Goal: Task Accomplishment & Management: Manage account settings

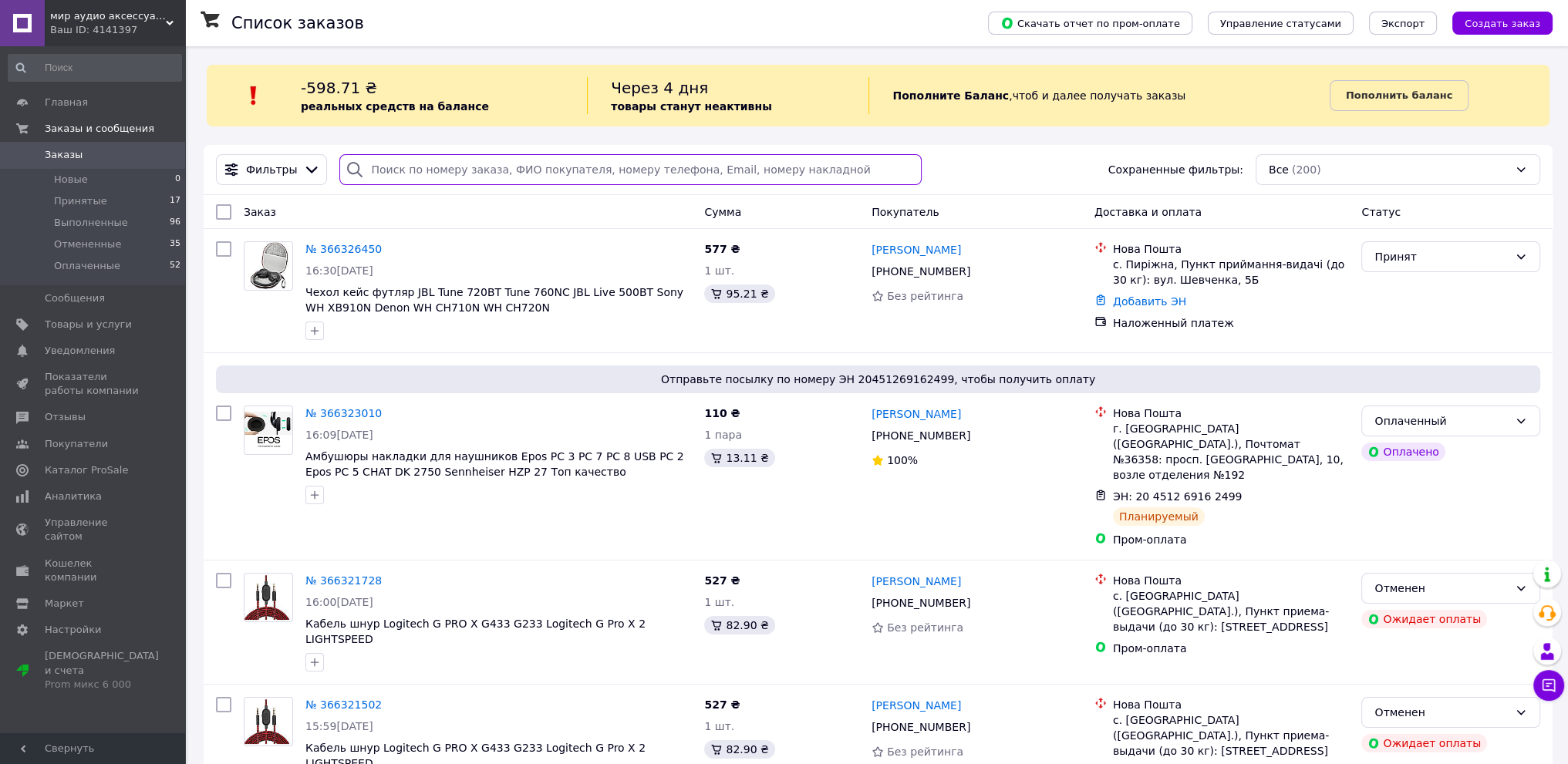
click at [641, 174] on input "search" at bounding box center [630, 170] width 582 height 31
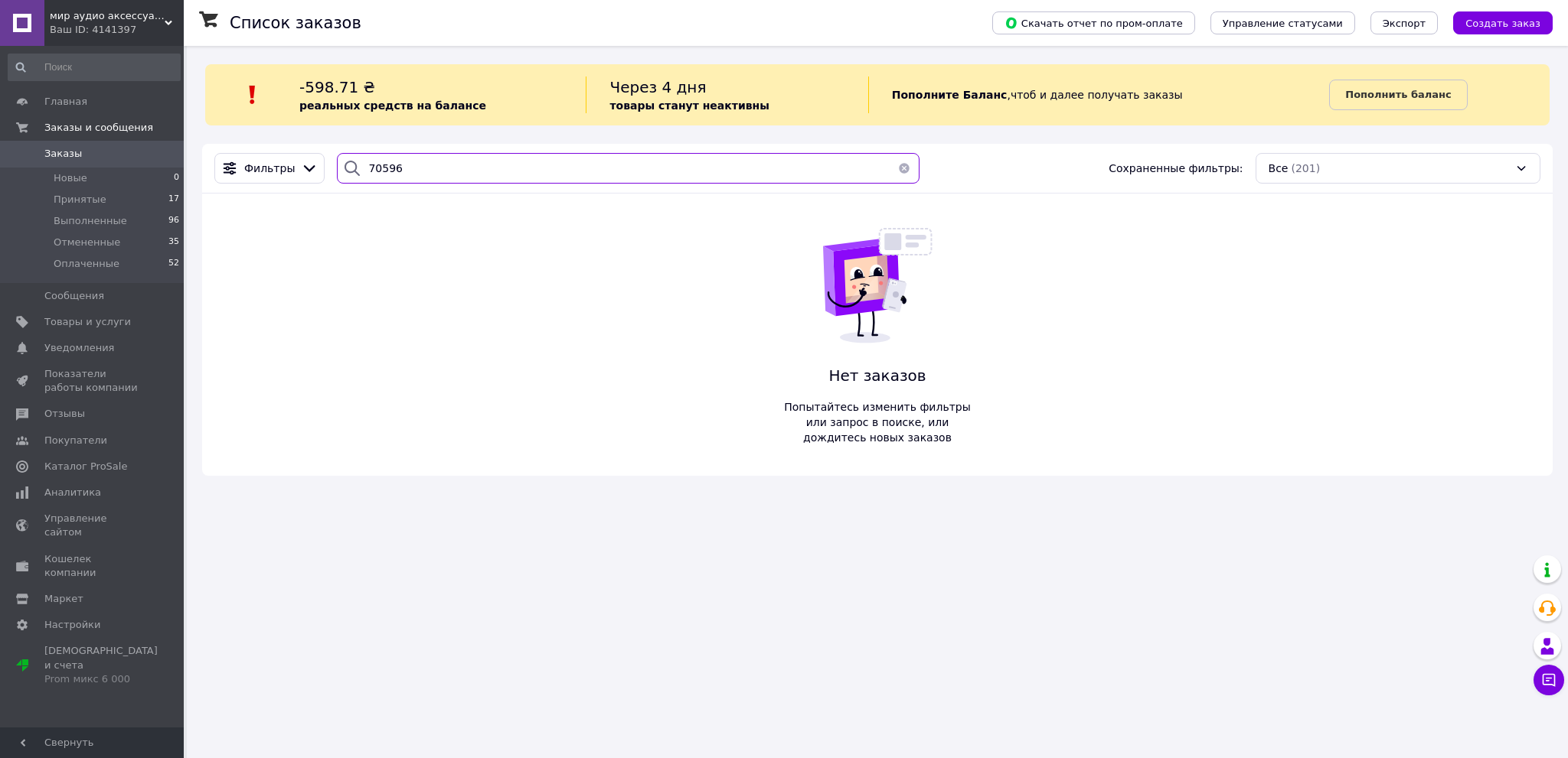
type input "70596"
click at [64, 151] on span "Заказы" at bounding box center [63, 153] width 37 height 14
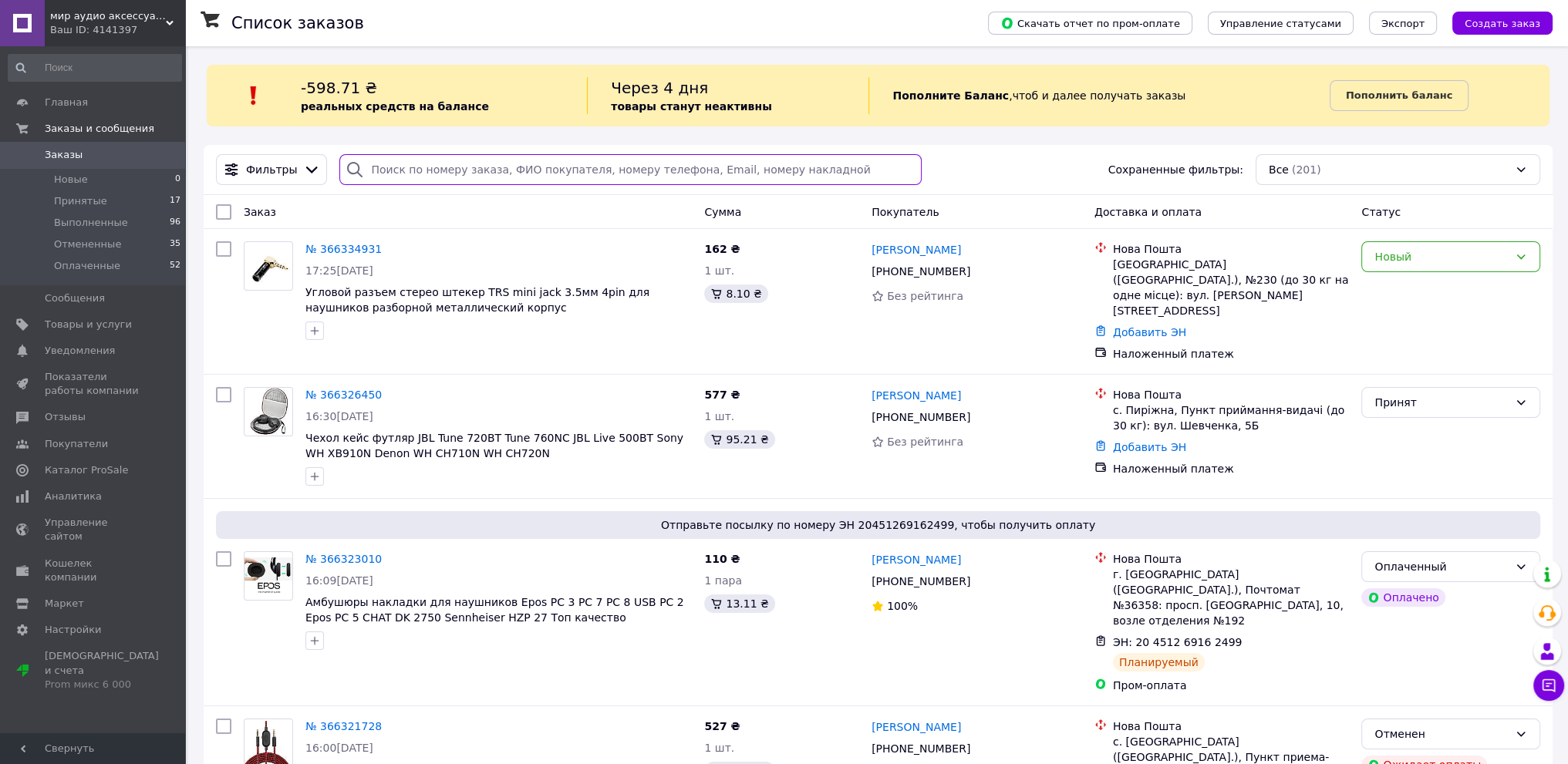
click at [422, 177] on input "search" at bounding box center [630, 170] width 582 height 31
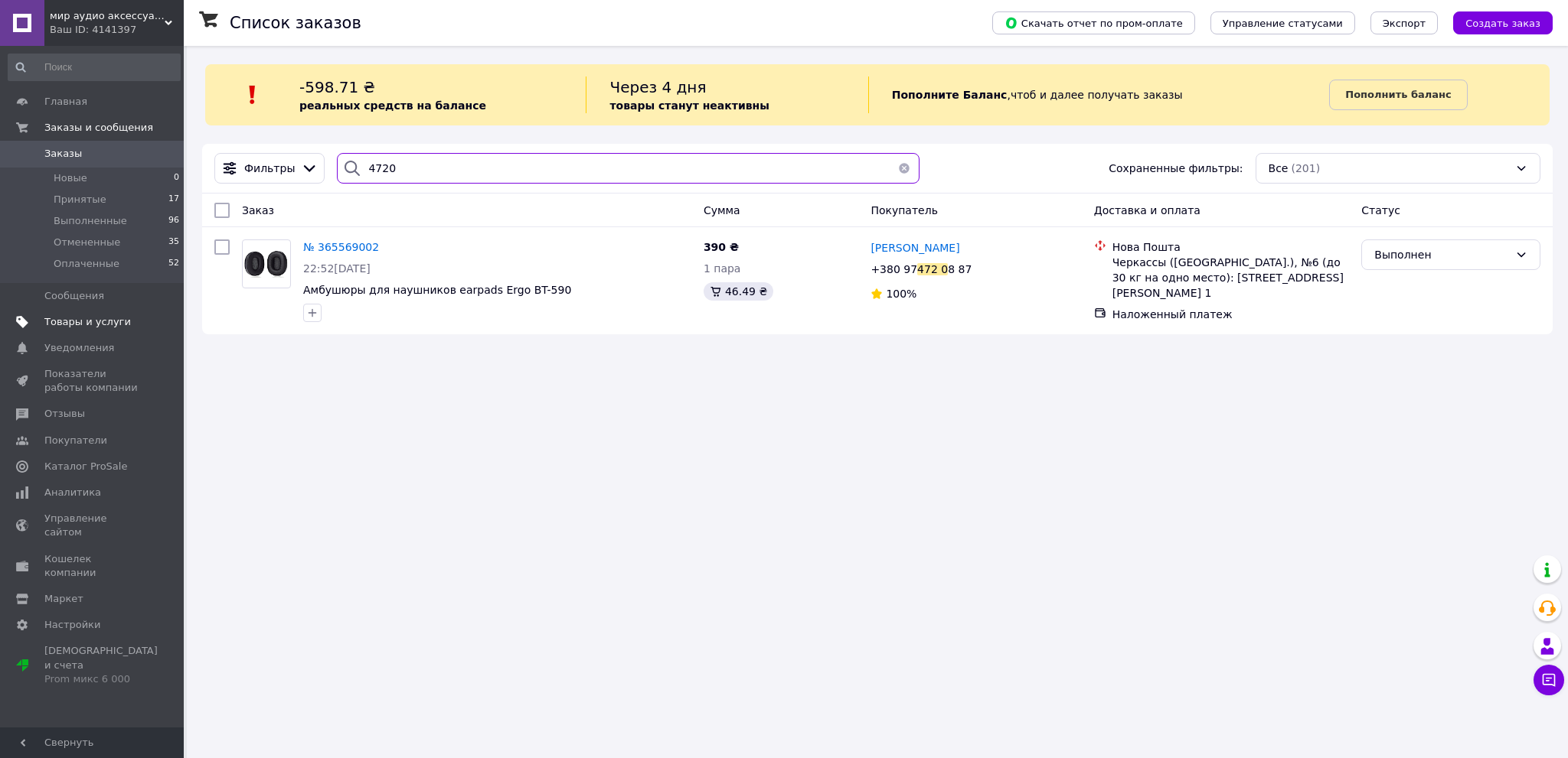
type input "4720"
click at [52, 319] on span "Товары и услуги" at bounding box center [88, 321] width 87 height 14
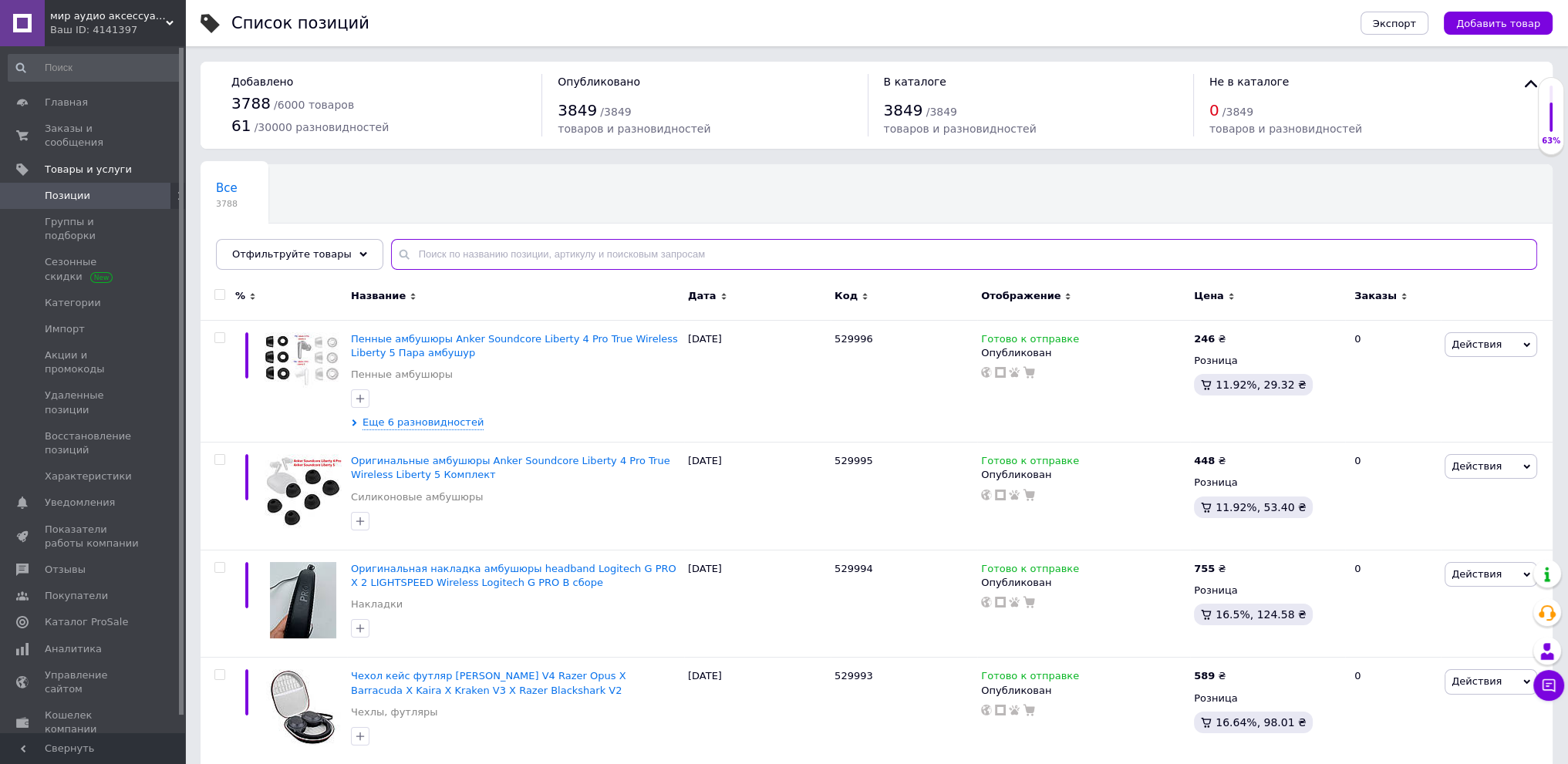
click at [506, 249] on input "text" at bounding box center [963, 255] width 1146 height 31
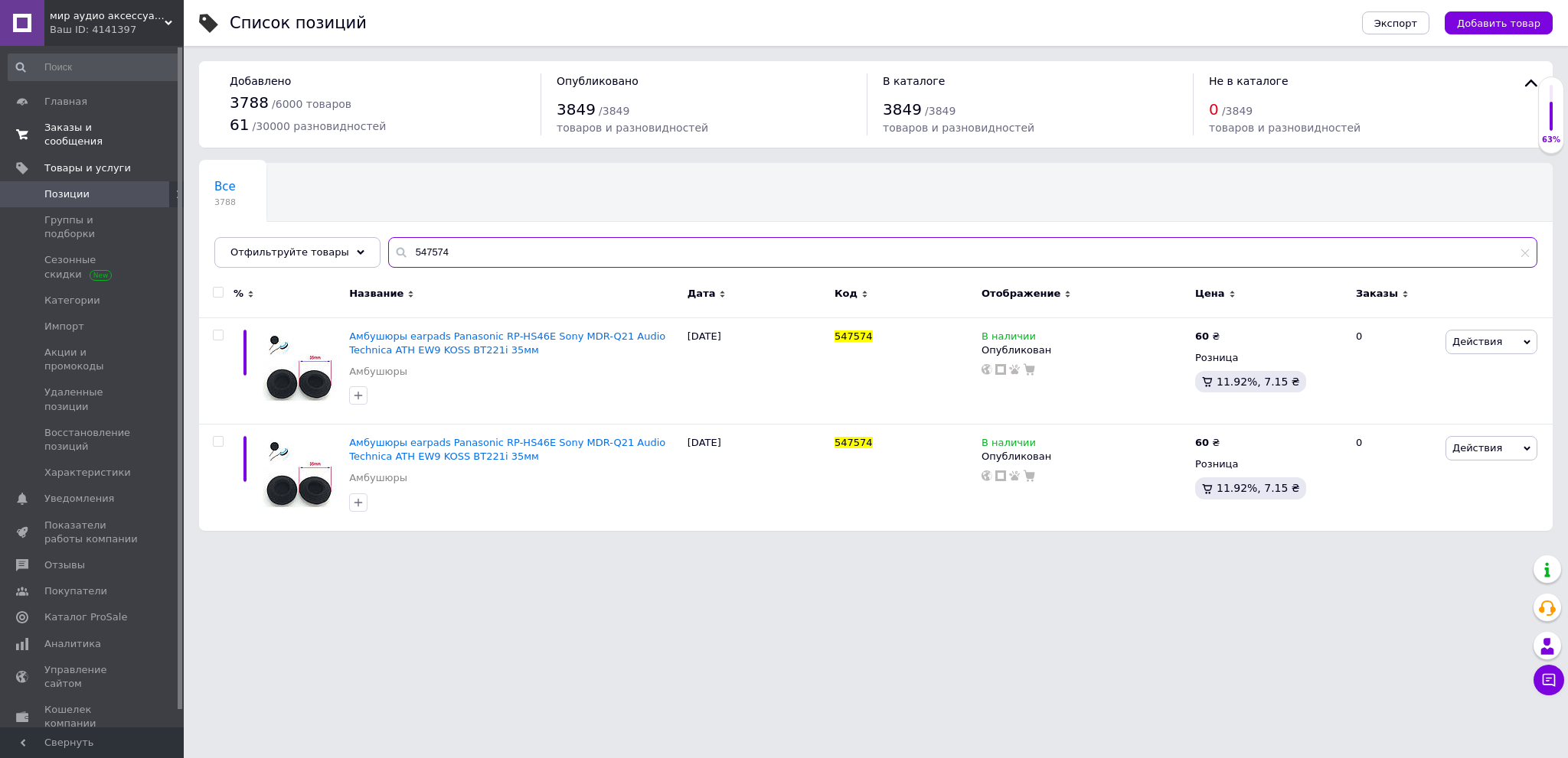
type input "547574"
click at [67, 132] on span "Заказы и сообщения" at bounding box center [93, 134] width 97 height 27
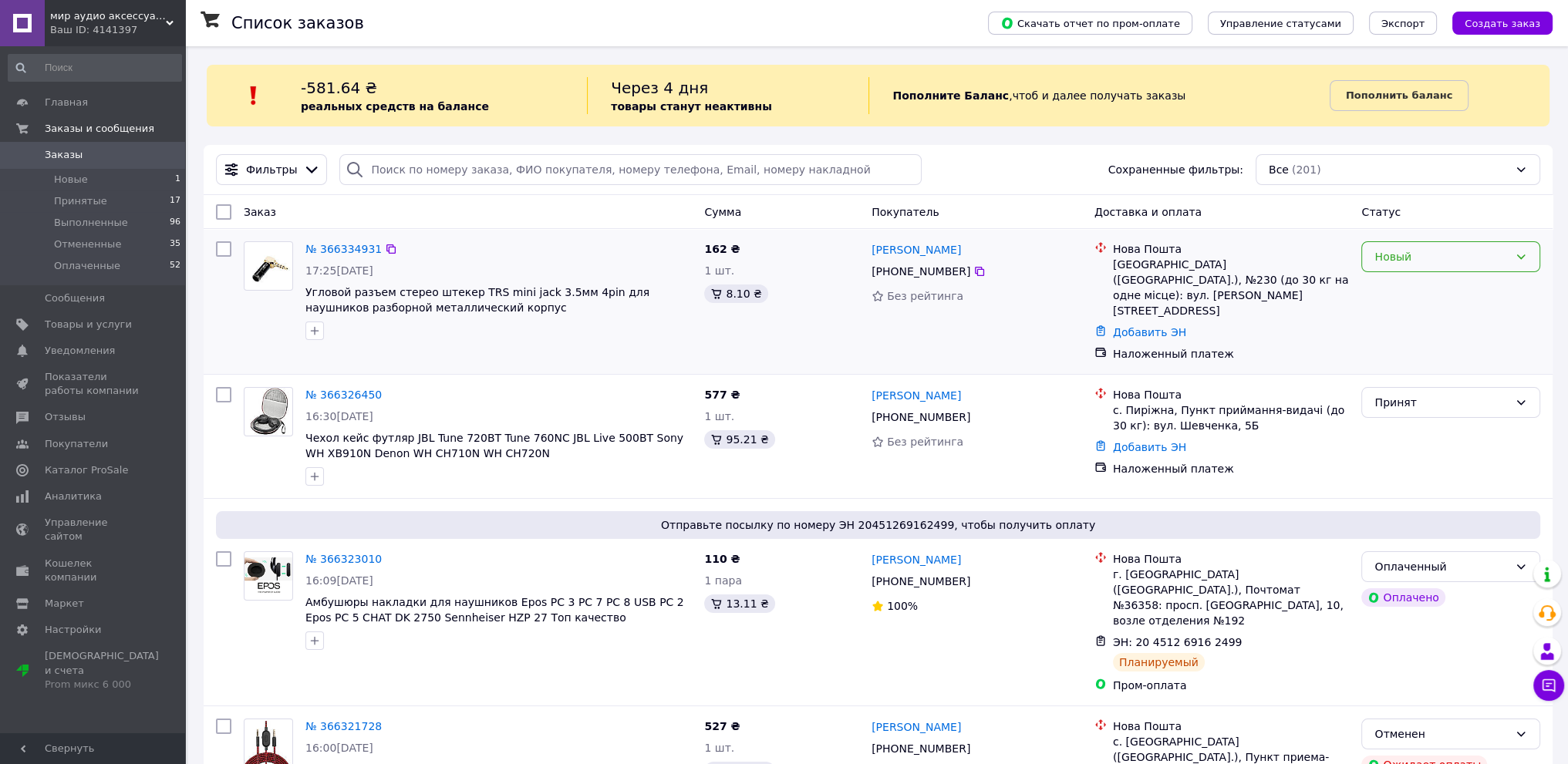
click at [1447, 261] on div "Новый" at bounding box center [1441, 257] width 134 height 17
click at [1446, 284] on li "Принят" at bounding box center [1450, 291] width 178 height 28
click at [1548, 683] on icon at bounding box center [1549, 686] width 13 height 13
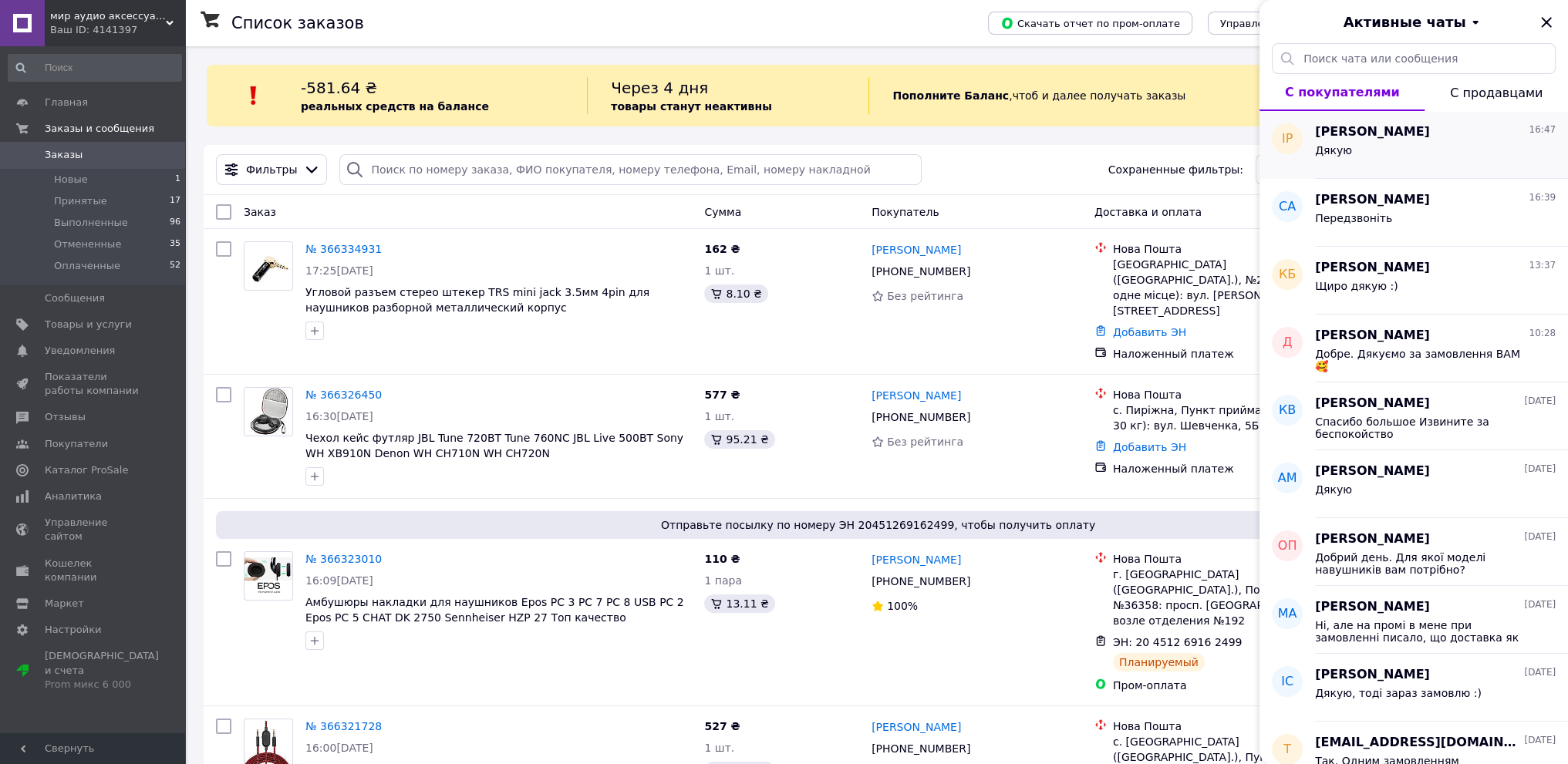
click at [1467, 156] on div "Дякую" at bounding box center [1435, 153] width 240 height 25
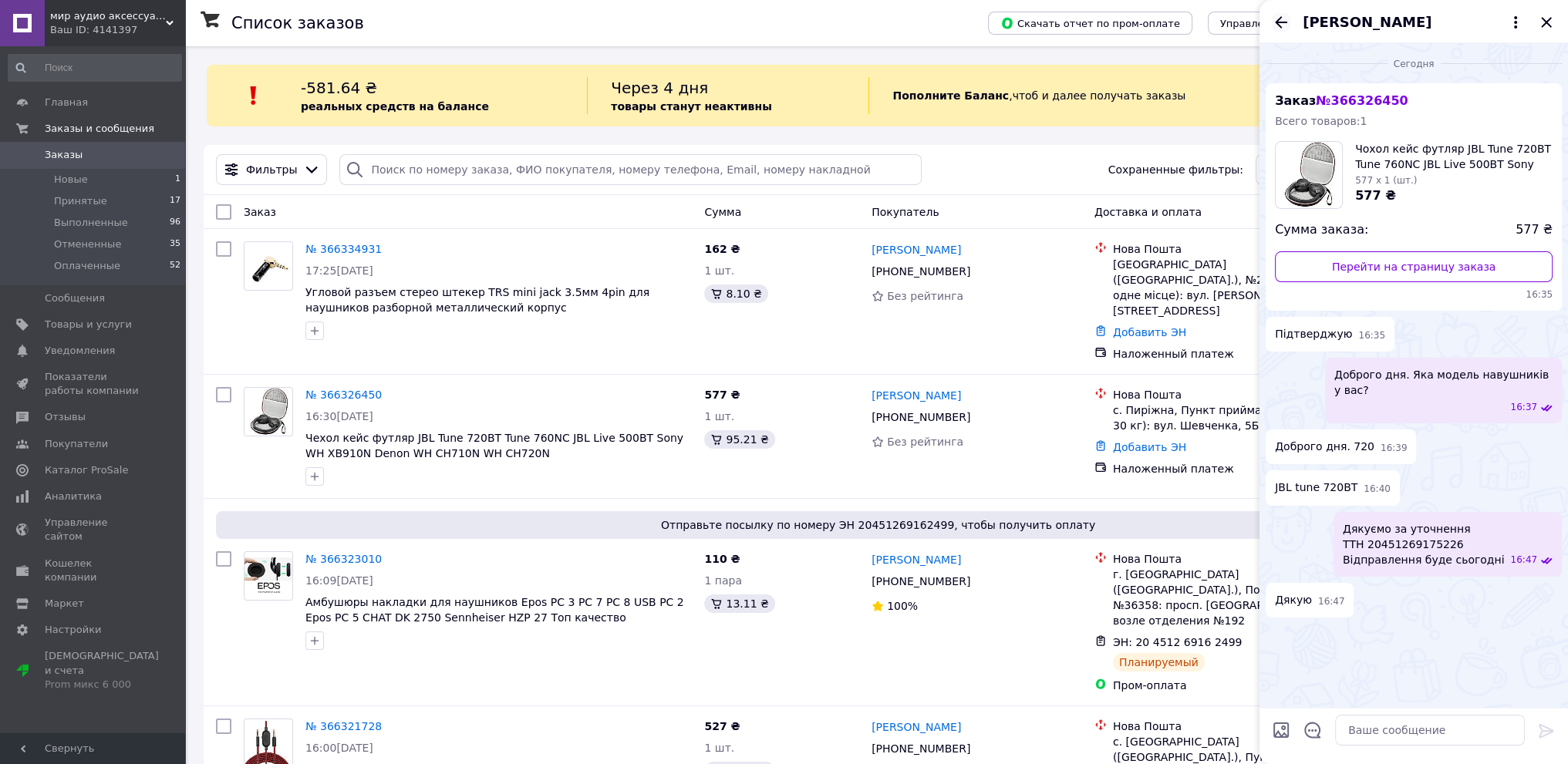
click at [1279, 21] on icon "Назад" at bounding box center [1281, 22] width 18 height 18
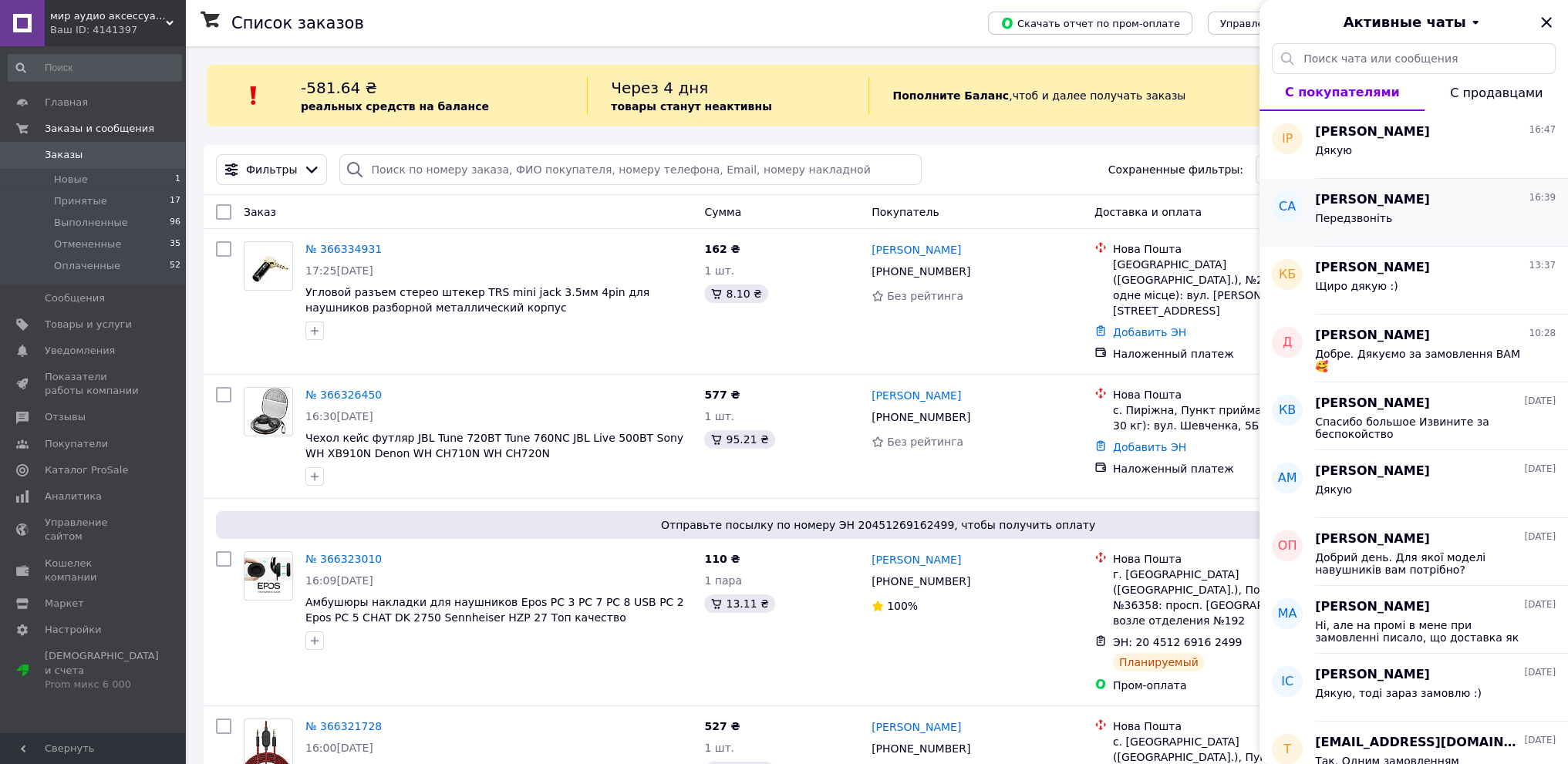
click at [1419, 204] on span "[PERSON_NAME]" at bounding box center [1372, 200] width 115 height 17
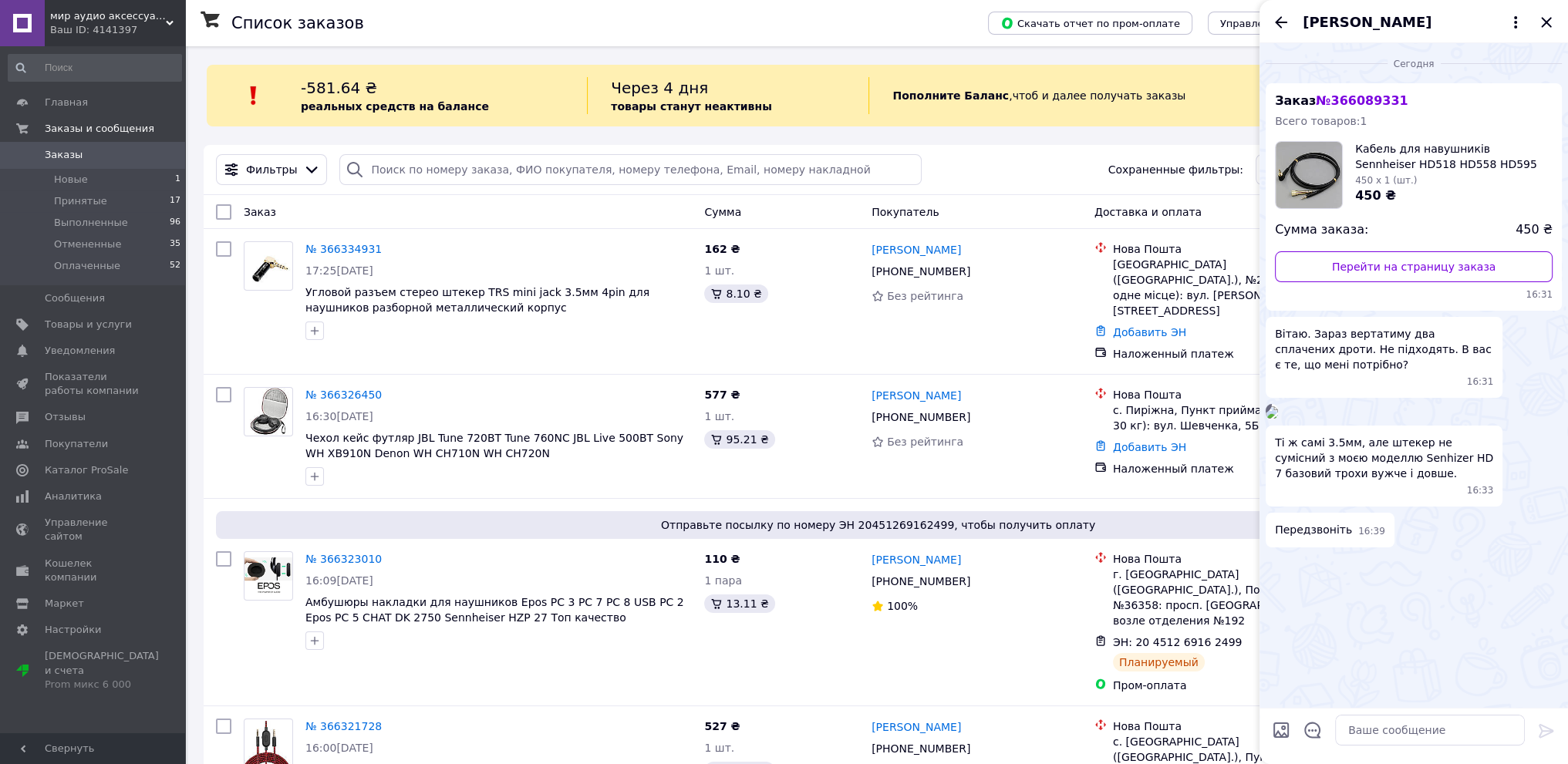
click at [1278, 419] on img at bounding box center [1271, 412] width 12 height 12
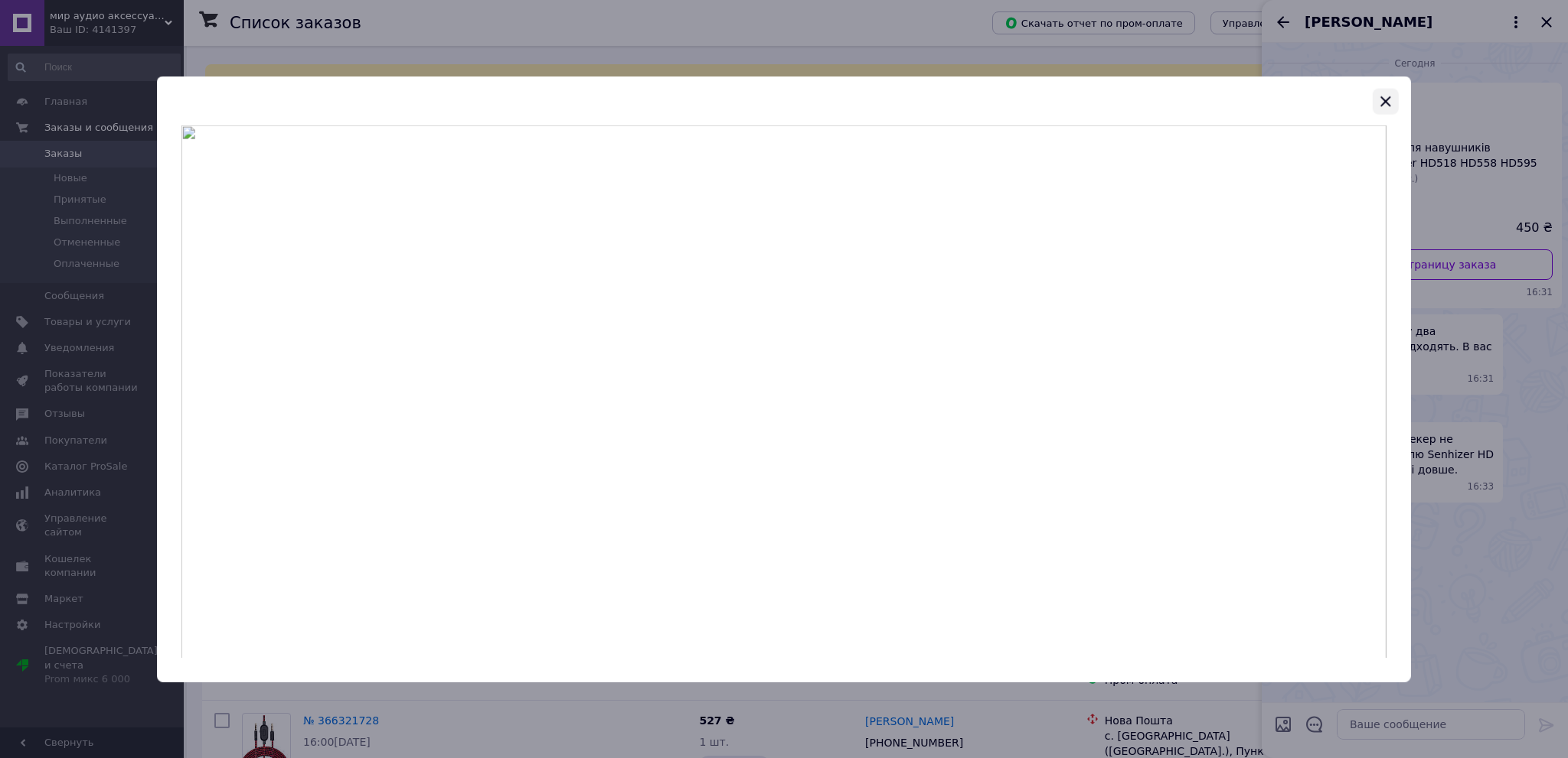
click at [1384, 103] on icon "button" at bounding box center [1386, 101] width 10 height 10
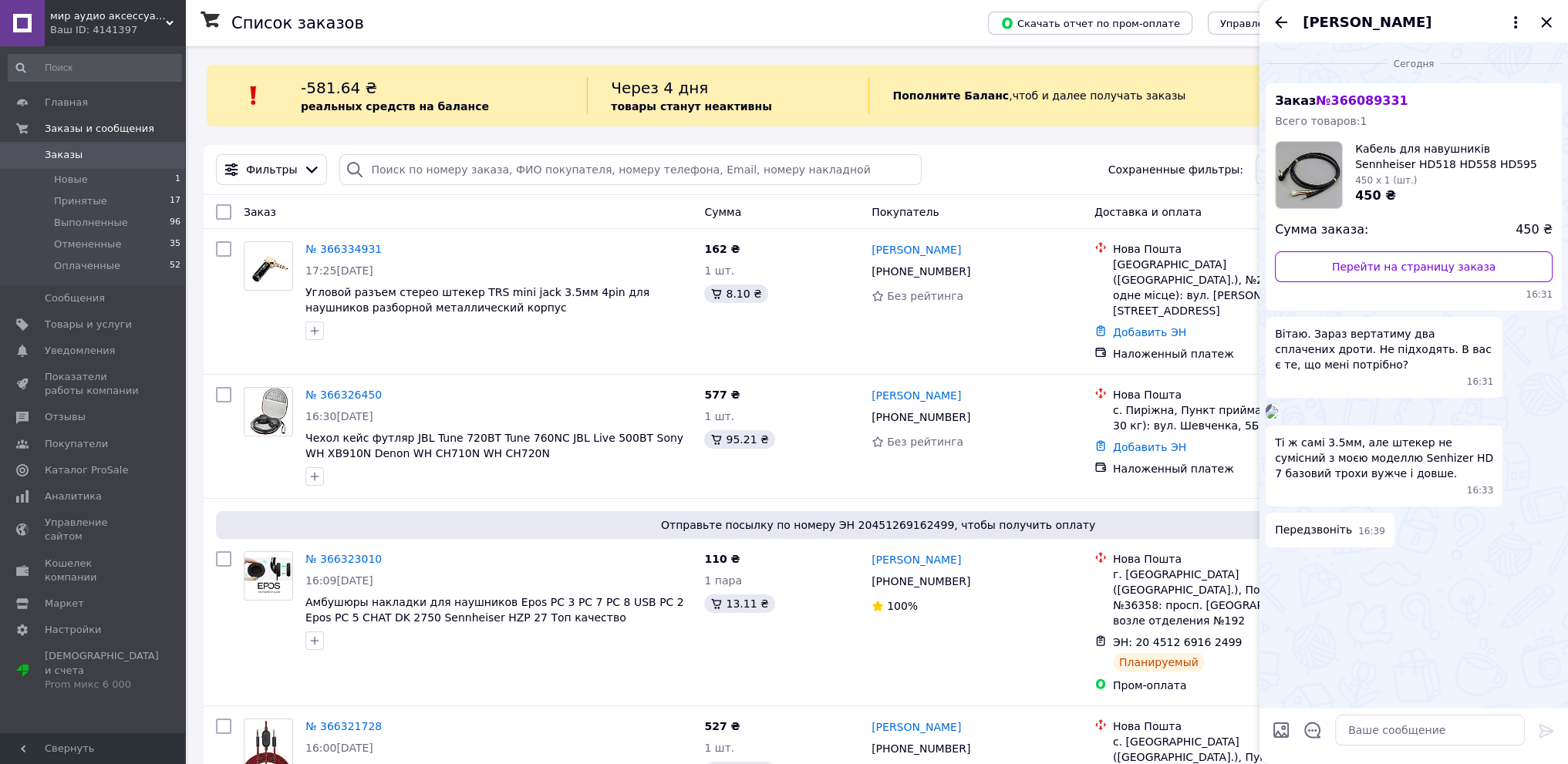
click at [1308, 24] on span "[PERSON_NAME]" at bounding box center [1366, 22] width 129 height 20
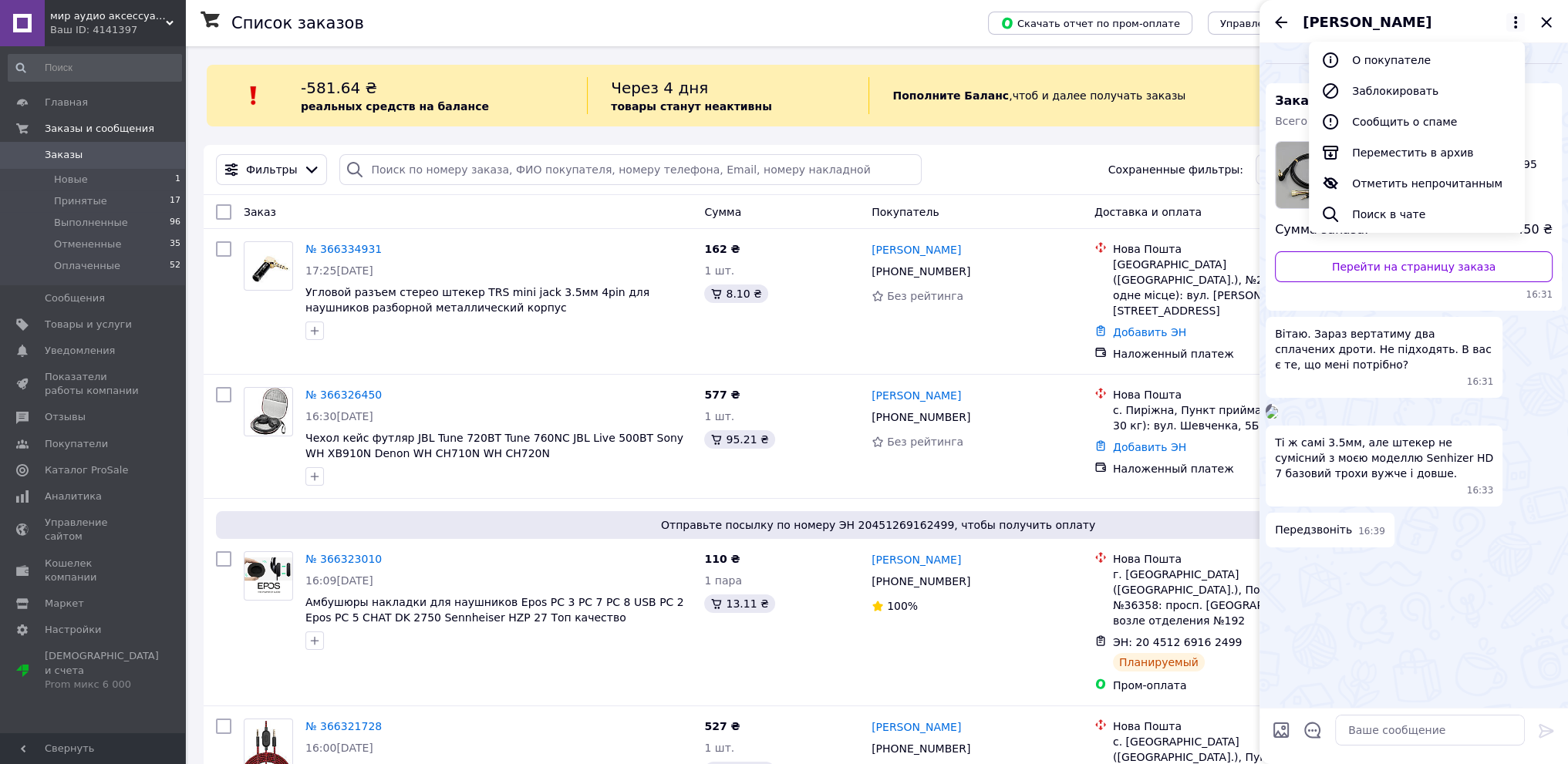
click at [1281, 21] on icon "Назад" at bounding box center [1280, 22] width 12 height 12
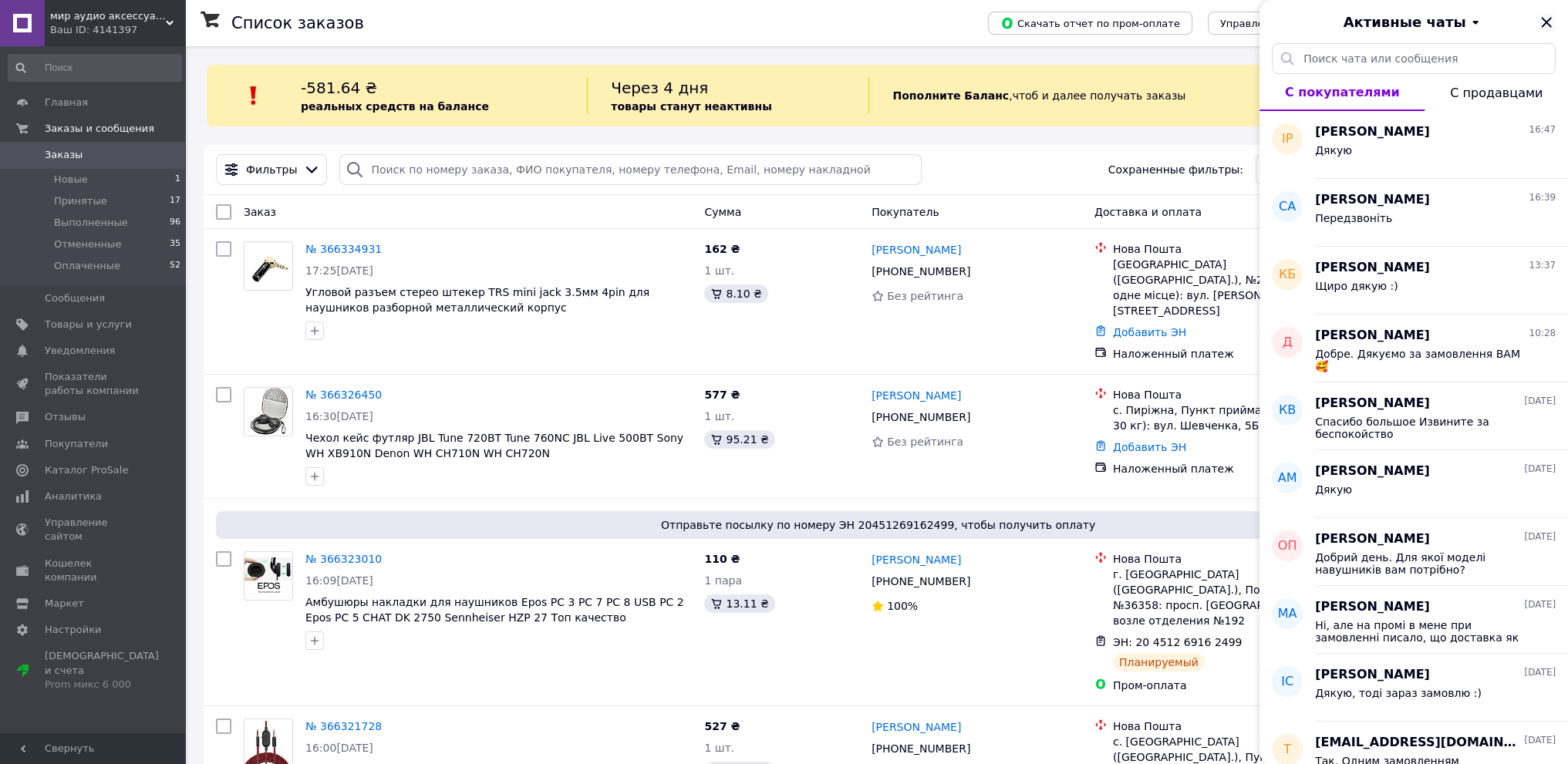
click at [1547, 27] on icon "Закрыть" at bounding box center [1546, 22] width 18 height 18
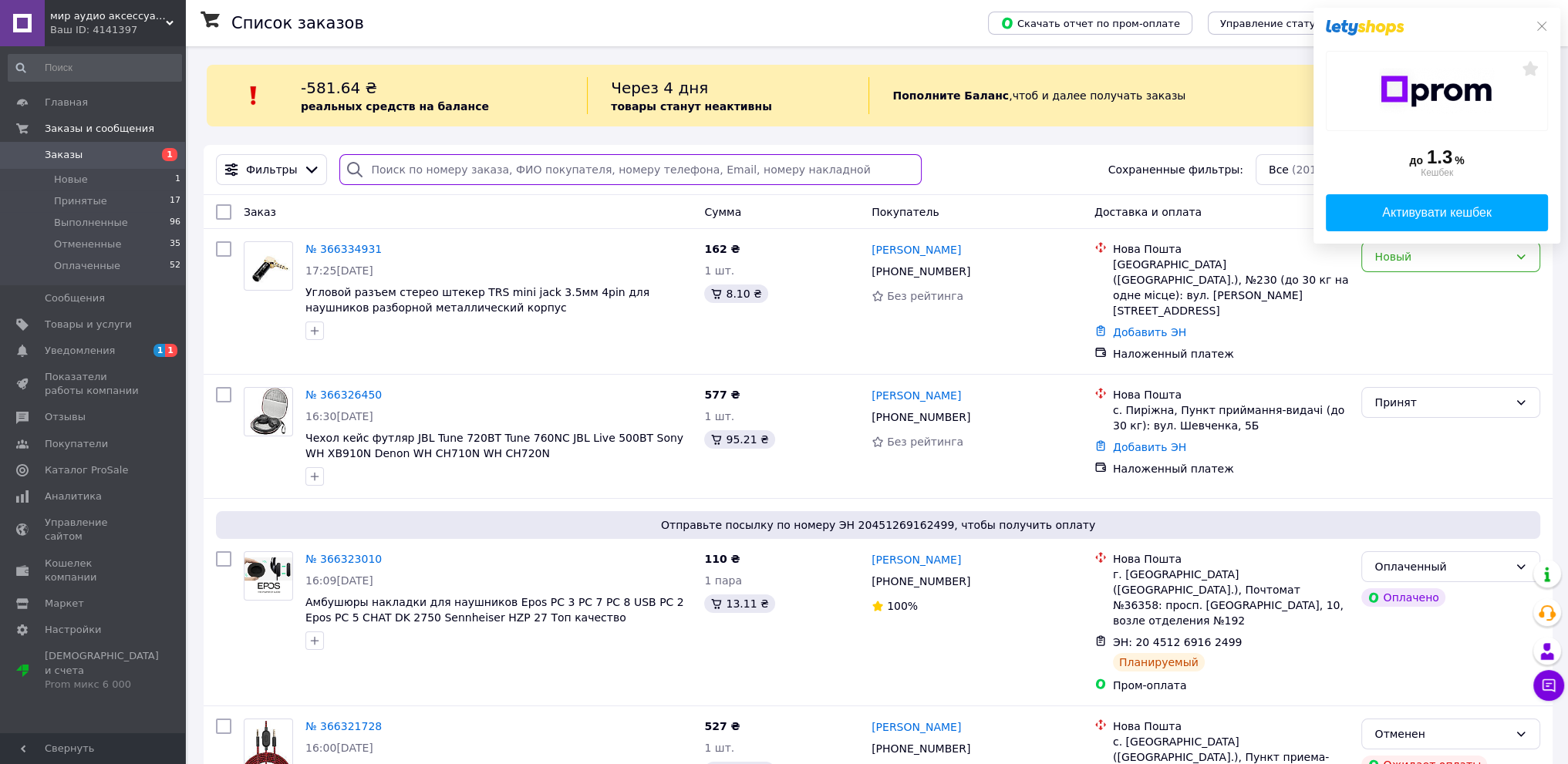
click at [393, 170] on input "search" at bounding box center [630, 170] width 582 height 31
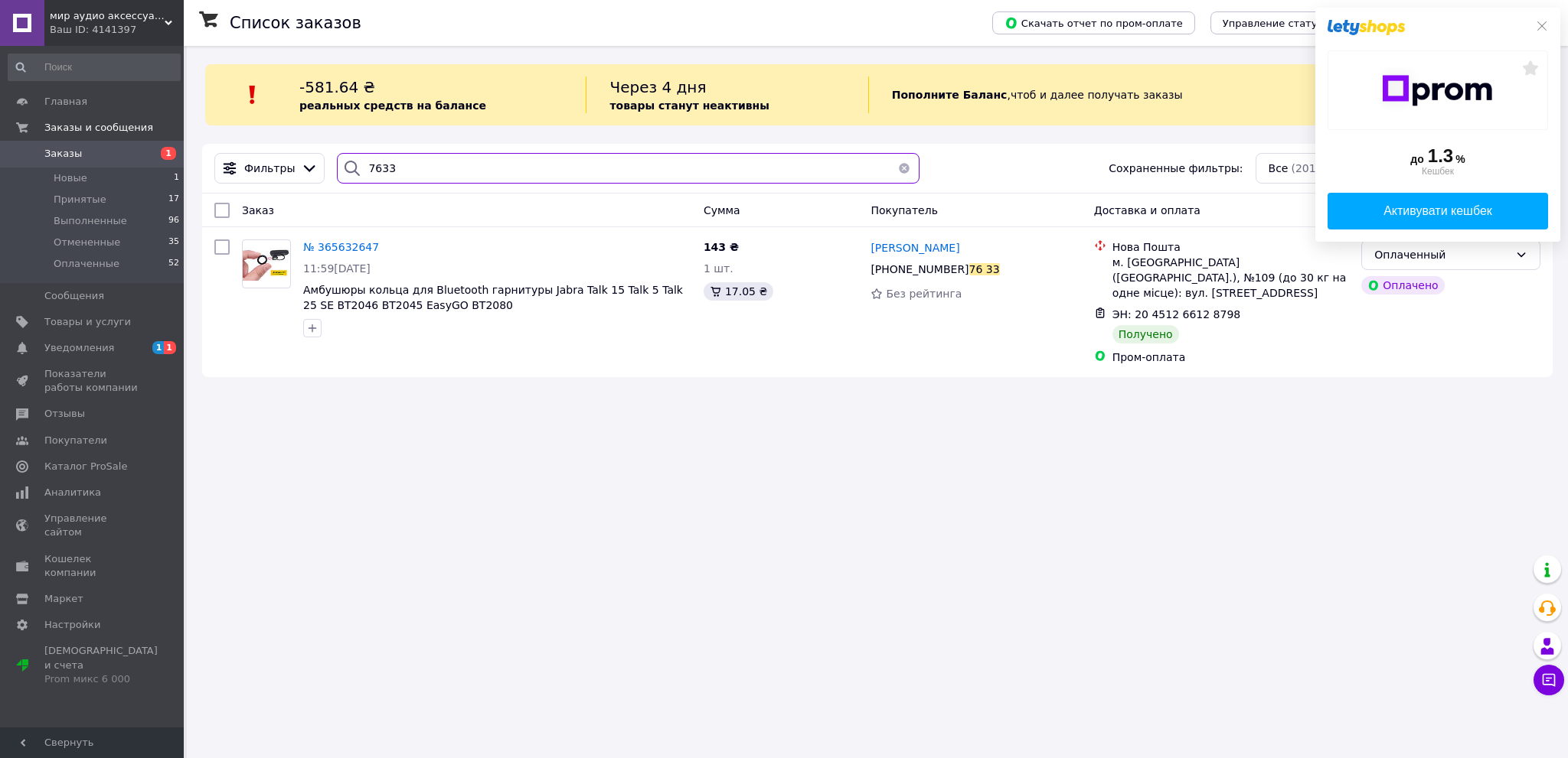
click at [428, 168] on input "7633" at bounding box center [629, 169] width 583 height 31
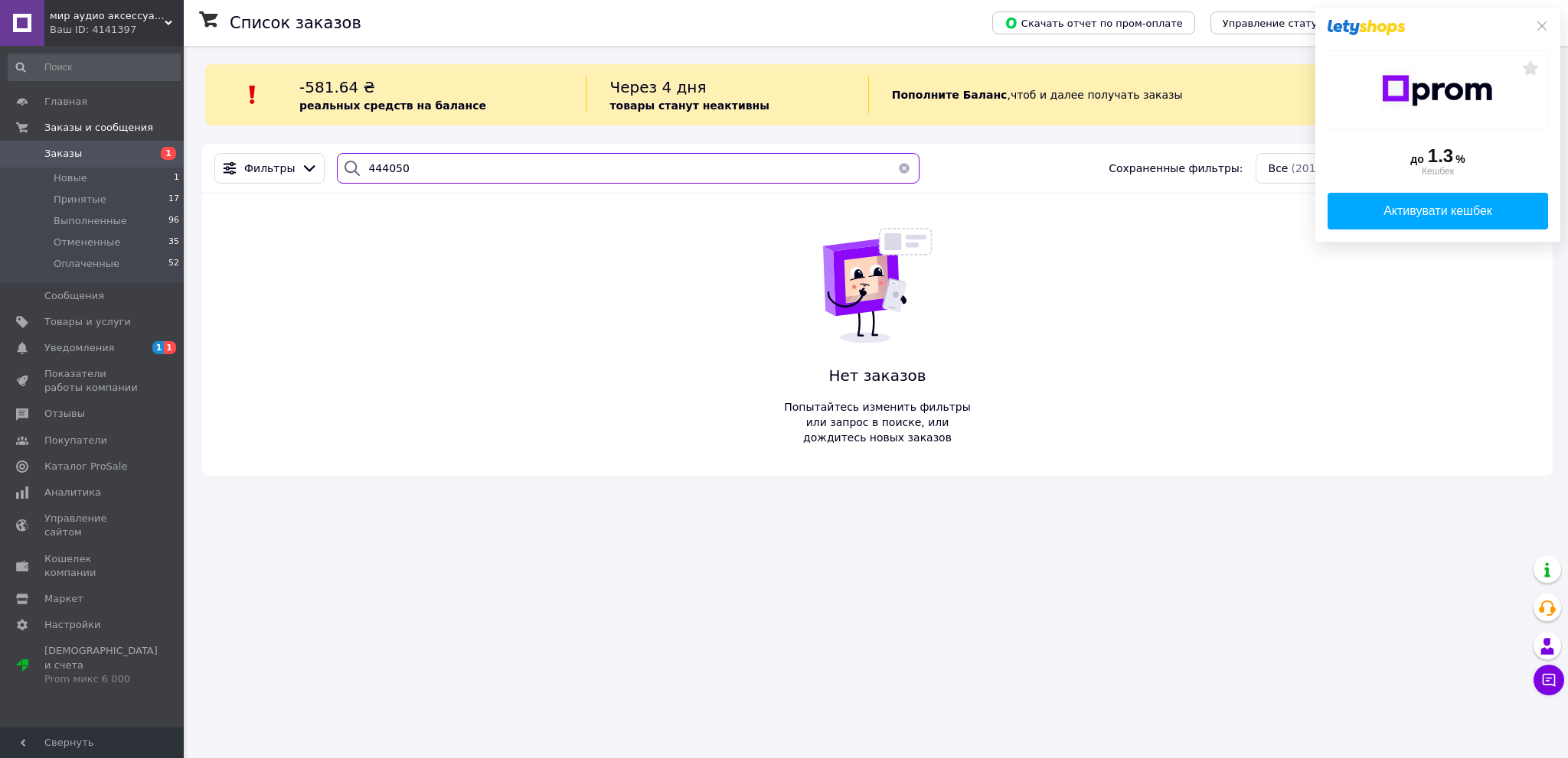
click at [375, 164] on input "444050" at bounding box center [629, 169] width 583 height 31
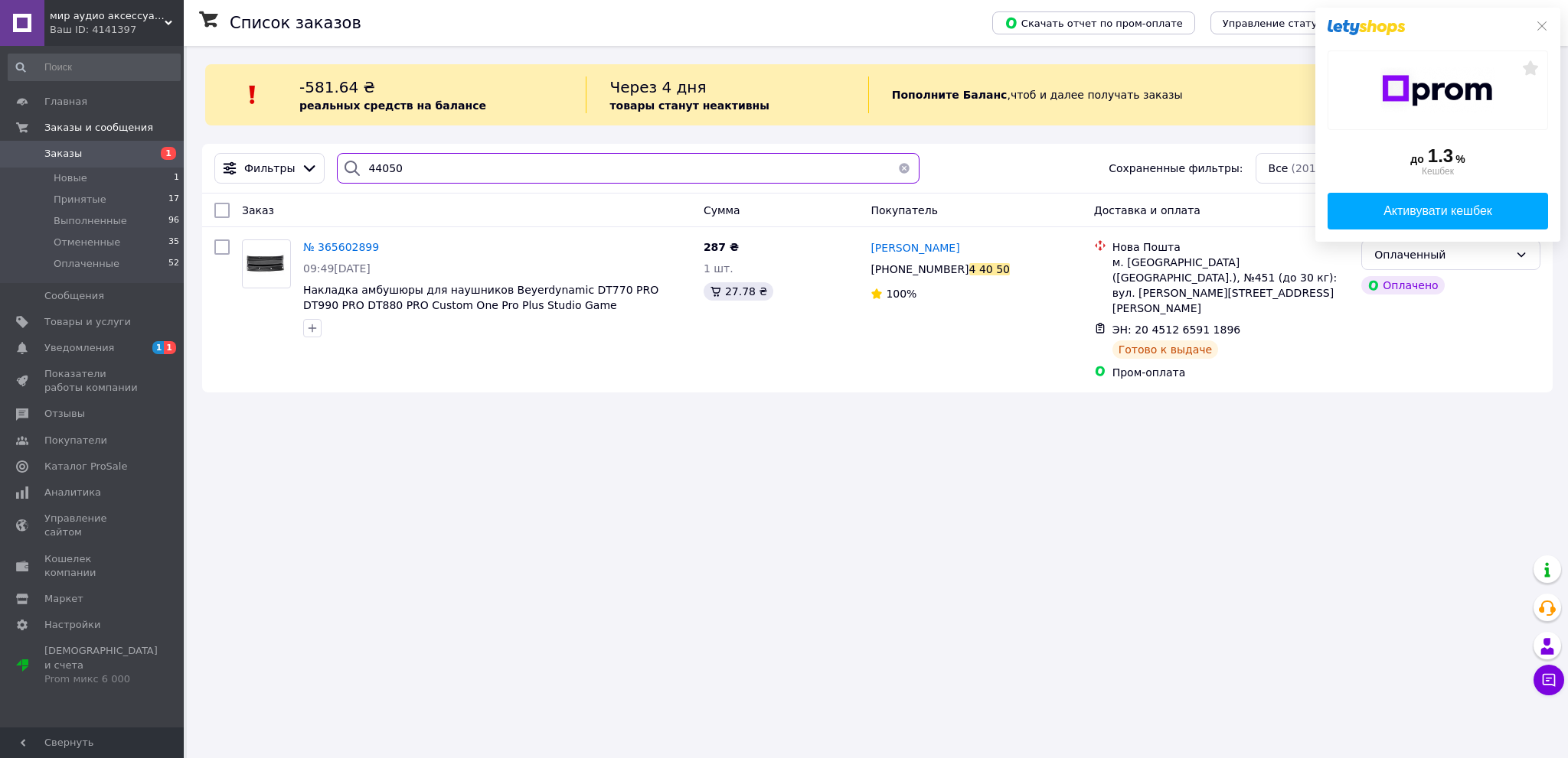
type input "44050"
click at [98, 345] on span "Уведомления" at bounding box center [79, 348] width 69 height 14
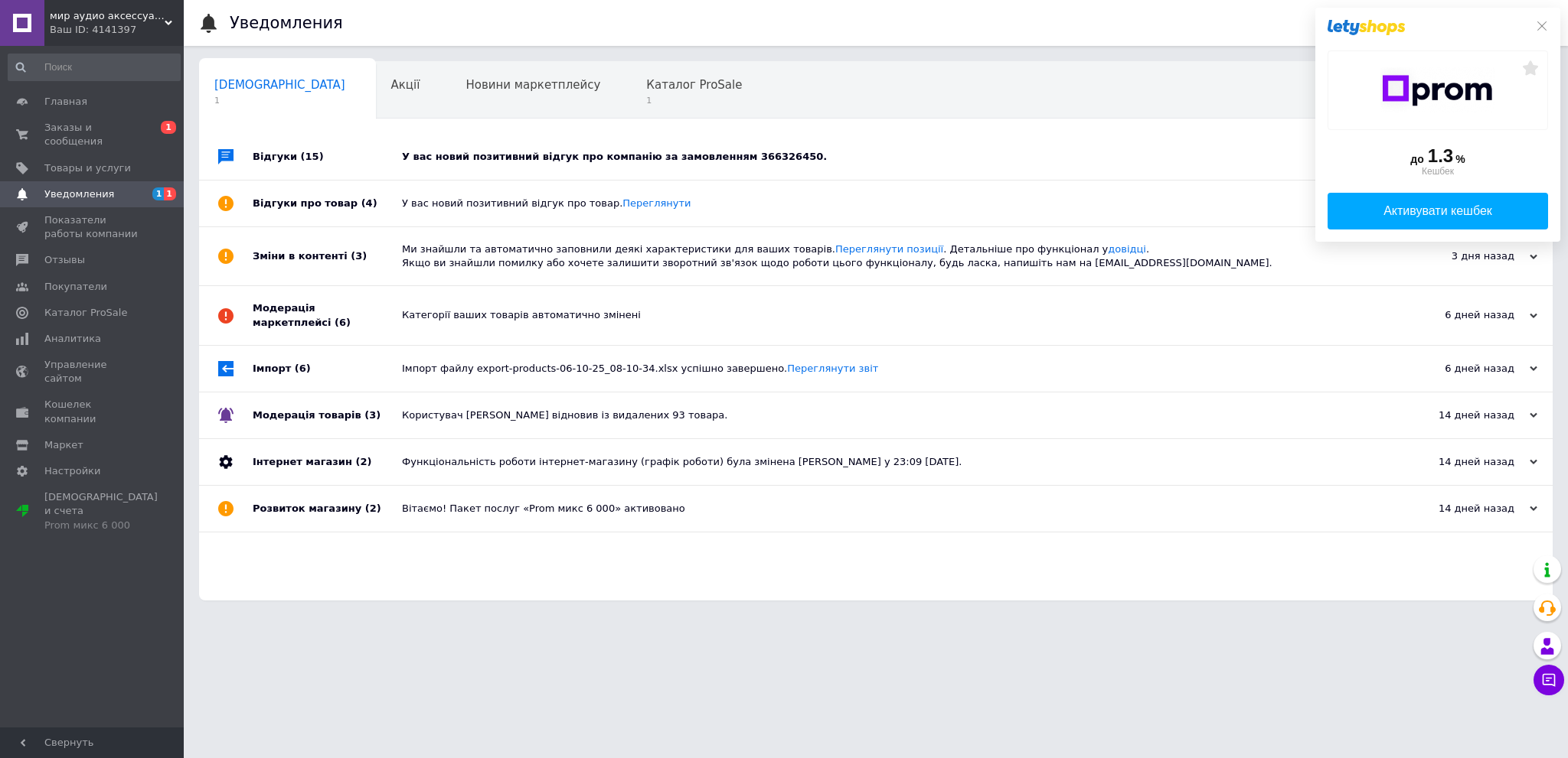
click at [631, 152] on div "У вас новий позитивний відгук про компанію за замовленням 366326450." at bounding box center [893, 156] width 982 height 14
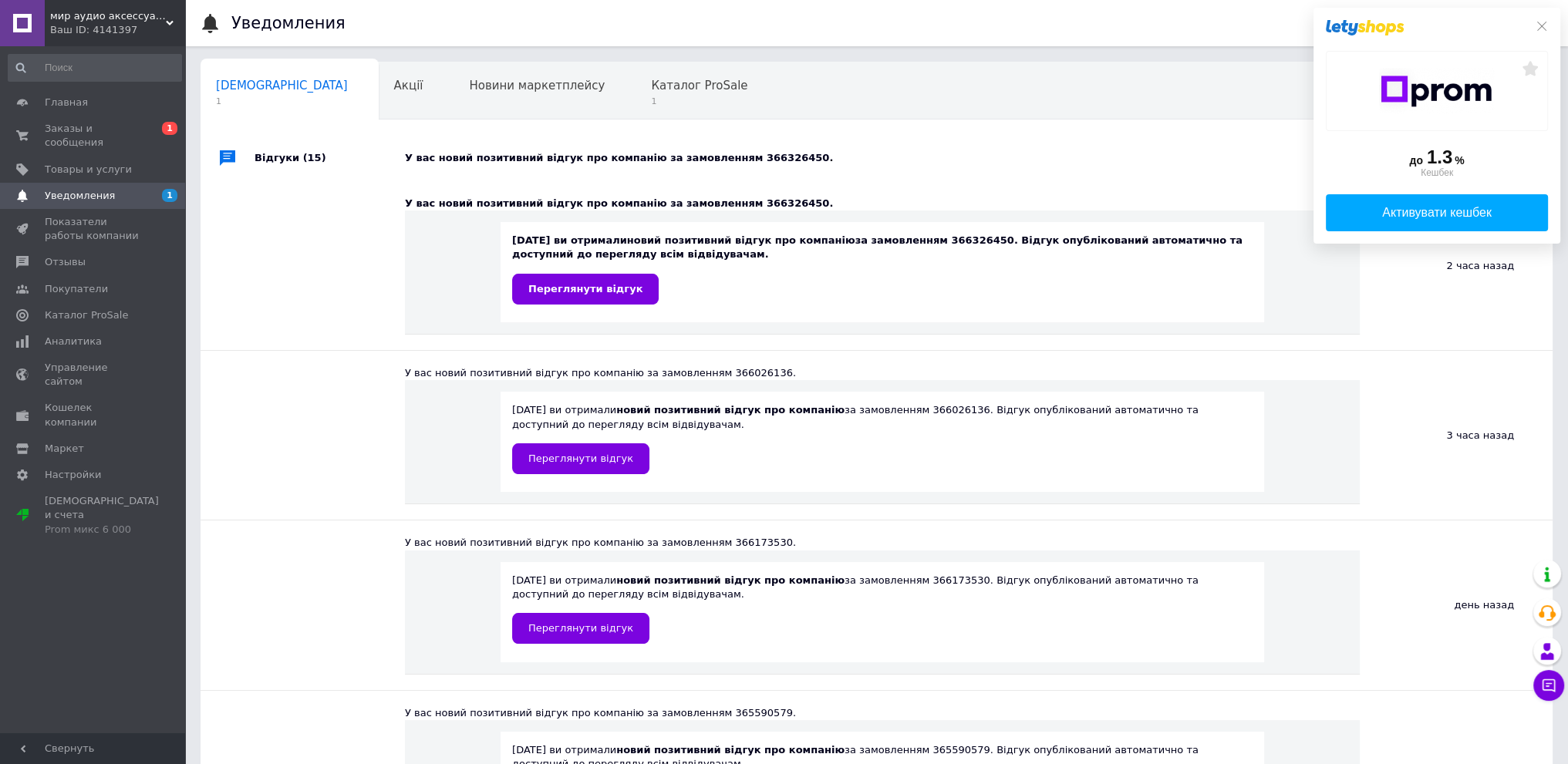
click at [570, 317] on div "12.10.2025 ви отримали новий позитивний відгук про компанію за замовленням 3663…" at bounding box center [882, 272] width 764 height 100
click at [559, 262] on div "12.10.2025 ви отримали новий позитивний відгук про компанію за замовленням 3663…" at bounding box center [882, 269] width 741 height 70
click at [569, 300] on link "Переглянути відгук" at bounding box center [584, 290] width 146 height 31
click at [651, 92] on span "Каталог ProSale" at bounding box center [698, 85] width 97 height 14
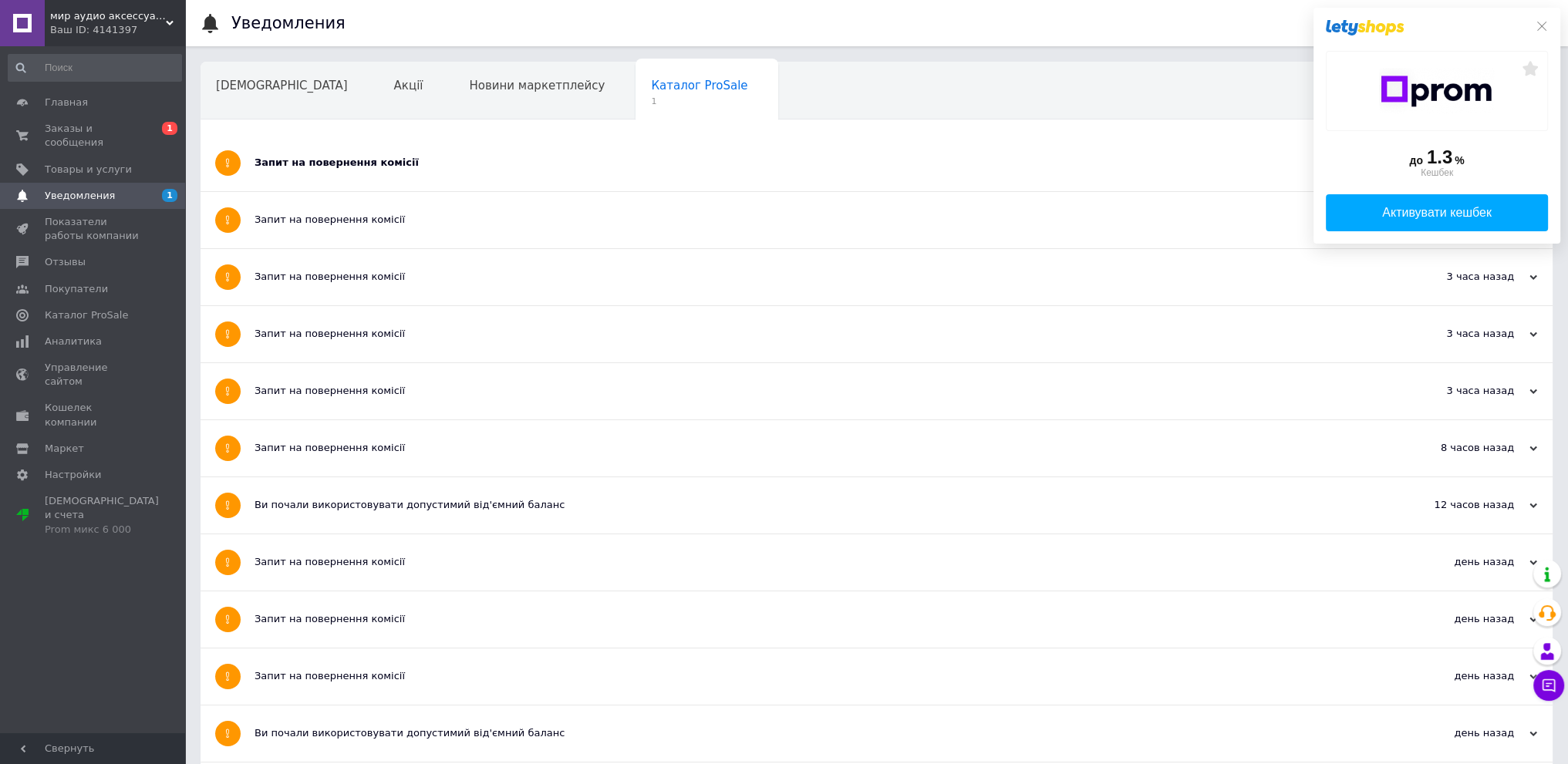
click at [336, 169] on div "Запит на повернення комісії" at bounding box center [819, 162] width 1128 height 14
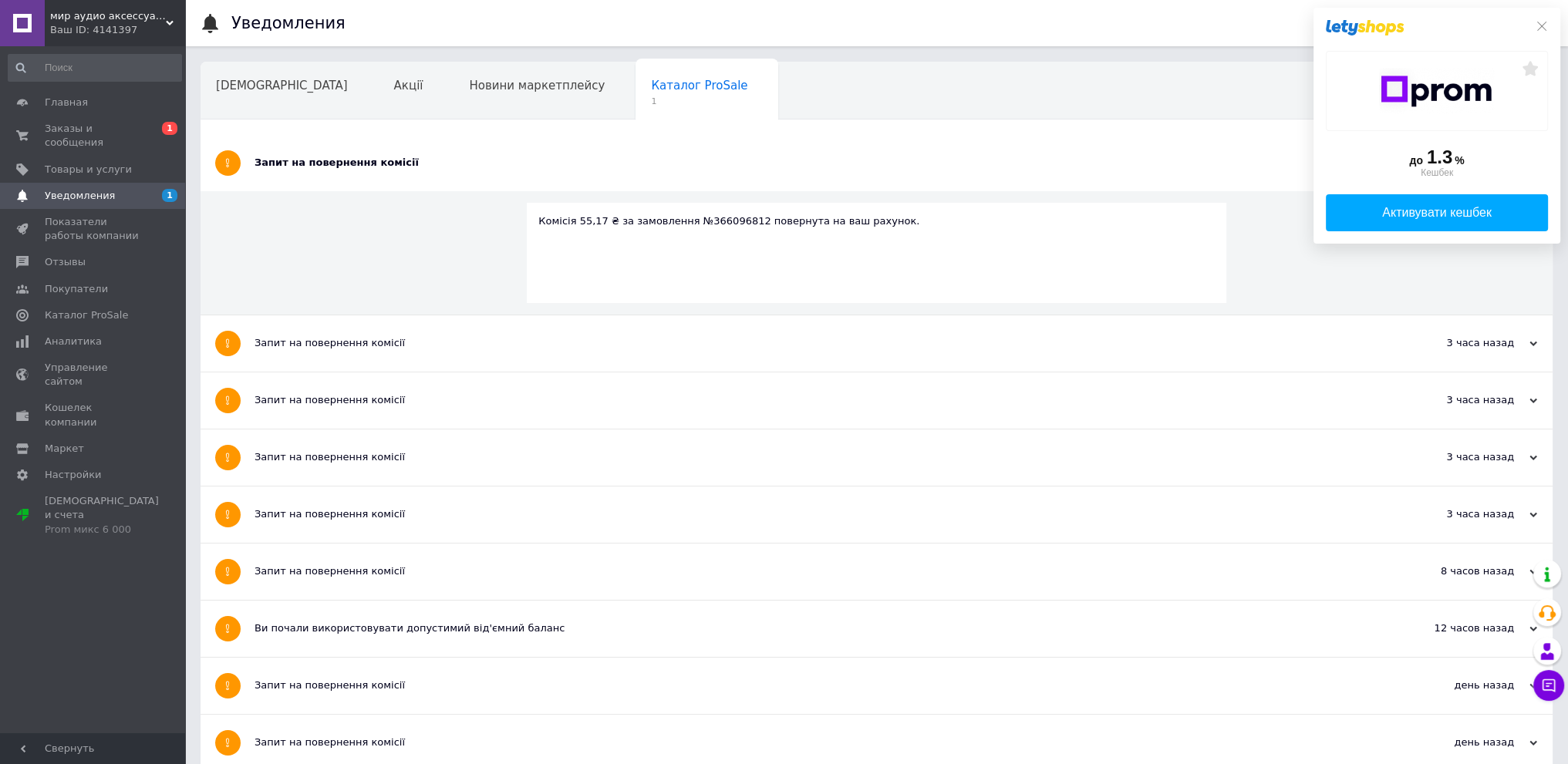
click at [701, 222] on div "Комісія 55,17 ₴ за замовлення №366096812 повернута на ваш рахунок." at bounding box center [876, 221] width 676 height 14
click at [702, 222] on div "Комісія 55,17 ₴ за замовлення №366096812 повернута на ваш рахунок." at bounding box center [876, 221] width 676 height 14
copy div "366096812"
